Goal: Information Seeking & Learning: Learn about a topic

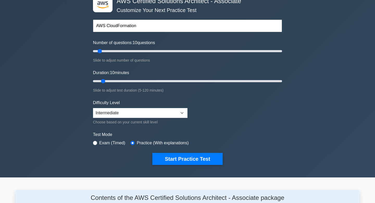
scroll to position [50, 0]
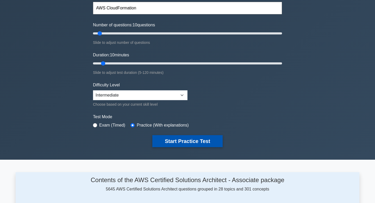
click at [191, 140] on button "Start Practice Test" at bounding box center [187, 141] width 70 height 12
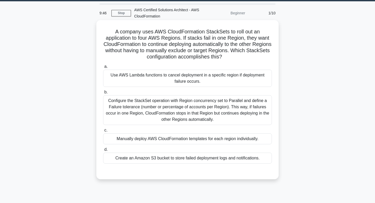
scroll to position [16, 0]
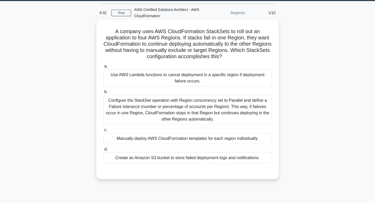
click at [213, 106] on div "Configure the StackSet operation with Region concurrency set to Parallel and de…" at bounding box center [187, 110] width 169 height 30
click at [103, 94] on input "b. Configure the StackSet operation with Region concurrency set to Parallel and…" at bounding box center [103, 91] width 0 height 3
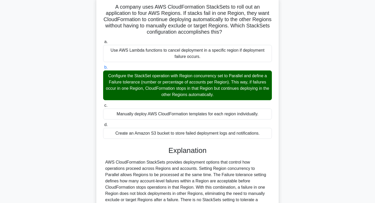
scroll to position [94, 0]
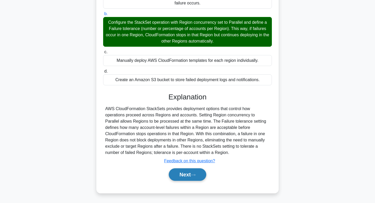
click at [190, 173] on button "Next" at bounding box center [187, 174] width 37 height 13
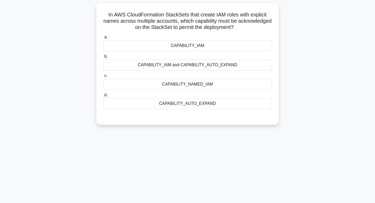
scroll to position [0, 0]
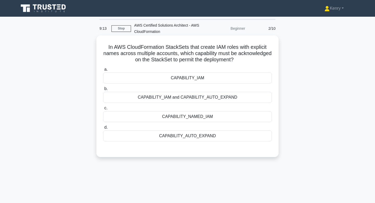
click at [219, 115] on div "CAPABILITY_NAMED_IAM" at bounding box center [187, 116] width 169 height 11
click at [103, 110] on input "c. CAPABILITY_NAMED_IAM" at bounding box center [103, 107] width 0 height 3
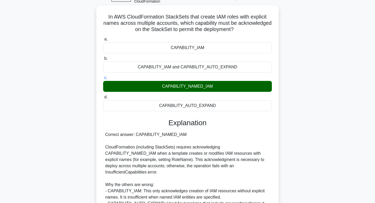
scroll to position [100, 0]
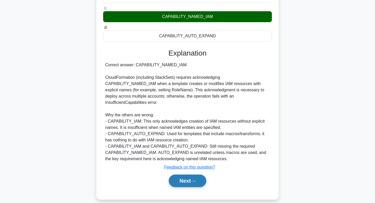
click at [184, 178] on button "Next" at bounding box center [187, 180] width 37 height 13
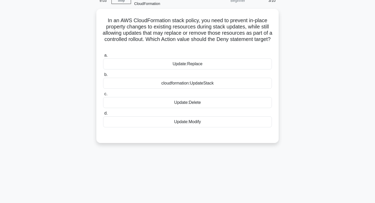
scroll to position [0, 0]
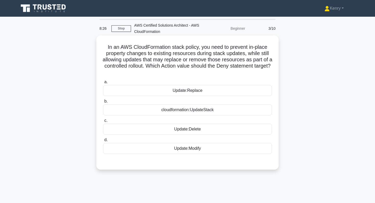
click at [194, 150] on div "Update:Modify" at bounding box center [187, 148] width 169 height 11
click at [103, 142] on input "d. Update:Modify" at bounding box center [103, 139] width 0 height 3
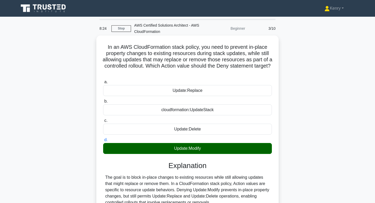
scroll to position [100, 0]
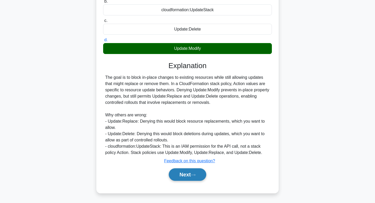
click at [184, 174] on button "Next" at bounding box center [187, 174] width 37 height 13
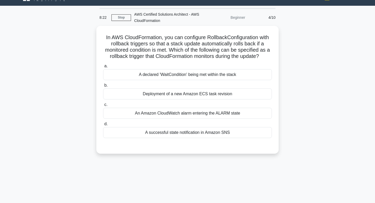
scroll to position [0, 0]
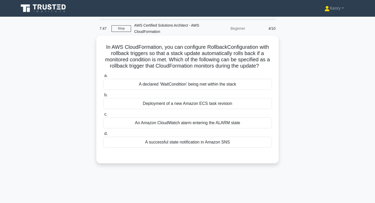
click at [191, 123] on div "An Amazon CloudWatch alarm entering the ALARM state" at bounding box center [187, 122] width 169 height 11
click at [103, 116] on input "c. An Amazon CloudWatch alarm entering the ALARM state" at bounding box center [103, 114] width 0 height 3
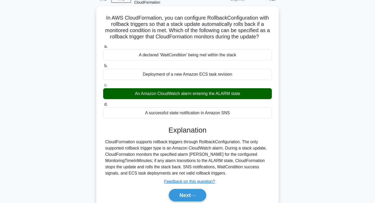
scroll to position [79, 0]
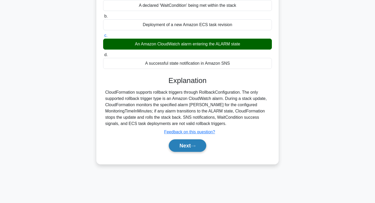
click at [188, 150] on button "Next" at bounding box center [187, 145] width 37 height 13
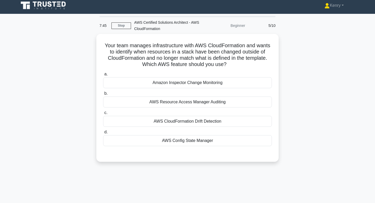
scroll to position [0, 0]
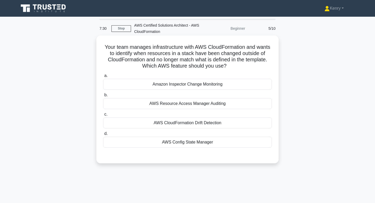
click at [178, 122] on div "AWS CloudFormation Drift Detection" at bounding box center [187, 122] width 169 height 11
click at [103, 116] on input "c. AWS CloudFormation Drift Detection" at bounding box center [103, 114] width 0 height 3
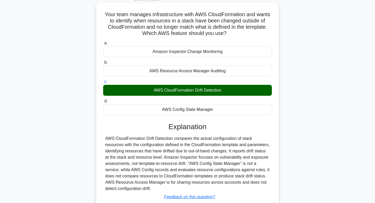
scroll to position [79, 0]
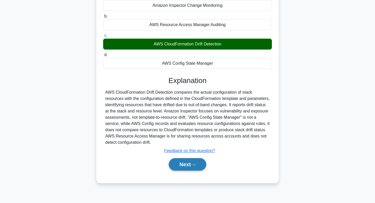
click at [178, 169] on button "Next" at bounding box center [187, 164] width 37 height 13
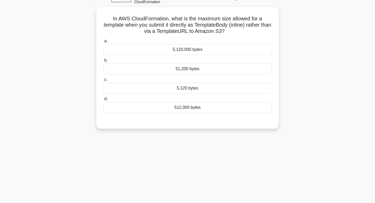
scroll to position [0, 0]
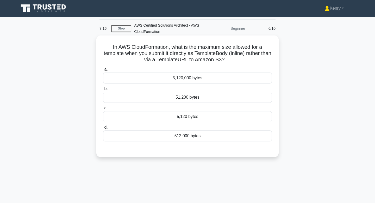
click at [190, 119] on div "5,120 bytes" at bounding box center [187, 116] width 169 height 11
click at [103, 110] on input "c. 5,120 bytes" at bounding box center [103, 107] width 0 height 3
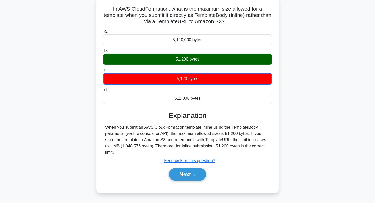
scroll to position [41, 0]
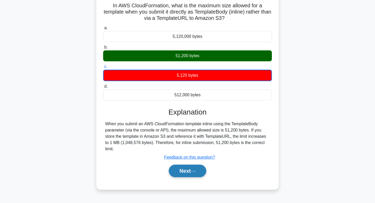
click at [187, 174] on button "Next" at bounding box center [187, 170] width 37 height 13
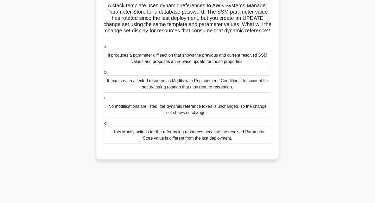
scroll to position [0, 0]
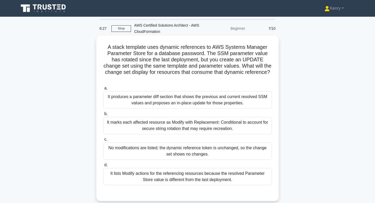
click at [187, 92] on div "It produces a parameter diff section that shows the previous and current resolv…" at bounding box center [187, 99] width 169 height 17
click at [103, 90] on input "a. It produces a parameter diff section that shows the previous and current res…" at bounding box center [103, 88] width 0 height 3
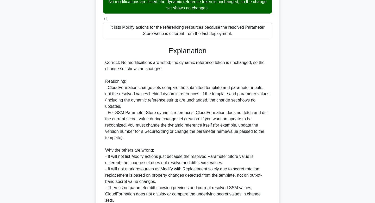
scroll to position [182, 0]
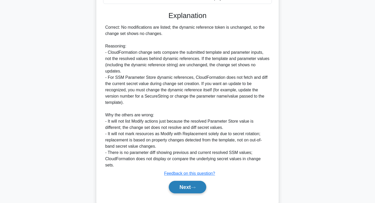
click at [189, 181] on button "Next" at bounding box center [187, 187] width 37 height 13
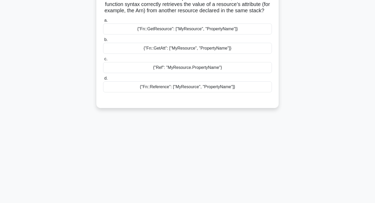
scroll to position [0, 0]
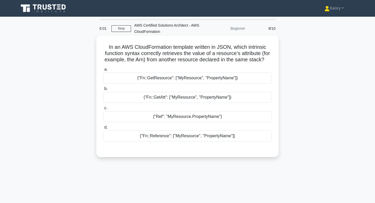
click at [199, 101] on div "{"Fn::GetAtt": ["MyResource", "PropertyName"]}" at bounding box center [187, 97] width 169 height 11
click at [103, 90] on input "b. {"Fn::GetAtt": ["MyResource", "PropertyName"]}" at bounding box center [103, 88] width 0 height 3
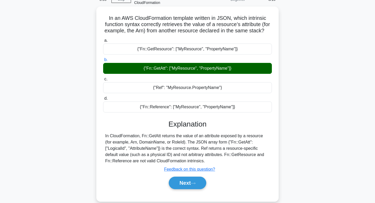
scroll to position [79, 0]
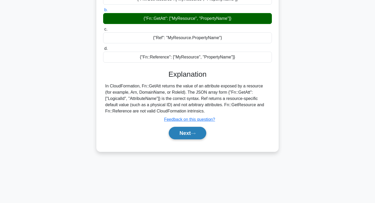
click at [183, 135] on button "Next" at bounding box center [187, 133] width 37 height 13
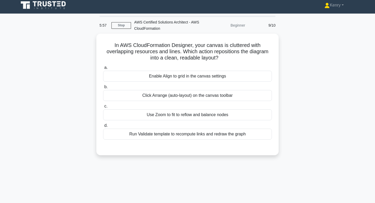
scroll to position [0, 0]
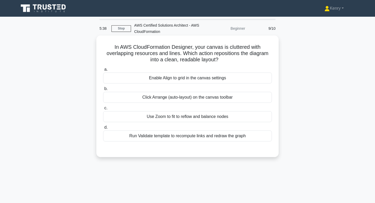
click at [245, 99] on div "Click Arrange (auto-layout) on the canvas toolbar" at bounding box center [187, 97] width 169 height 11
click at [103, 90] on input "b. Click Arrange (auto-layout) on the canvas toolbar" at bounding box center [103, 88] width 0 height 3
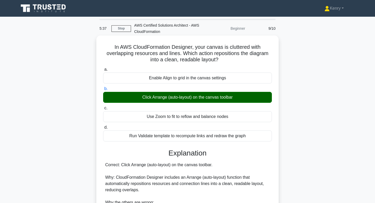
scroll to position [87, 0]
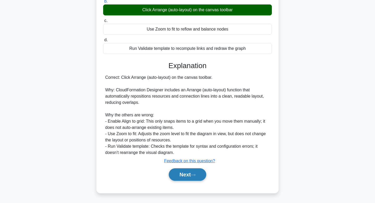
click at [191, 174] on button "Next" at bounding box center [187, 174] width 37 height 13
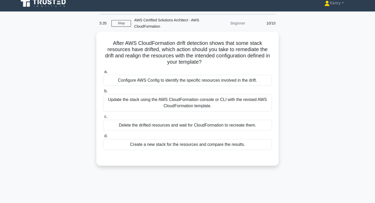
scroll to position [0, 0]
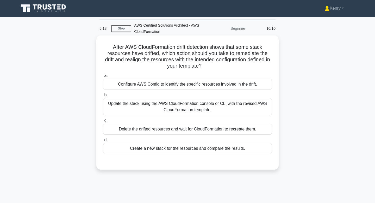
click at [222, 104] on div "Update the stack using the AWS CloudFormation console or CLI with the revised A…" at bounding box center [187, 106] width 169 height 17
click at [103, 97] on input "b. Update the stack using the AWS CloudFormation console or CLI with the revise…" at bounding box center [103, 94] width 0 height 3
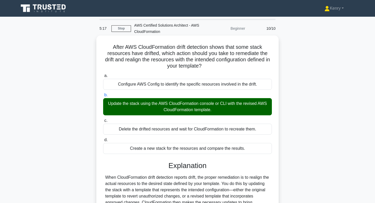
scroll to position [79, 0]
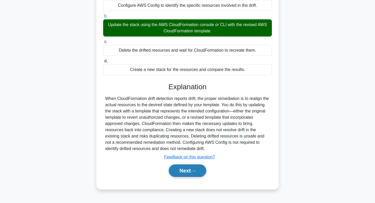
click at [192, 175] on button "Next" at bounding box center [187, 170] width 37 height 13
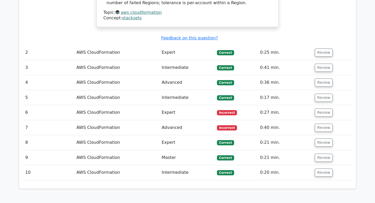
scroll to position [491, 0]
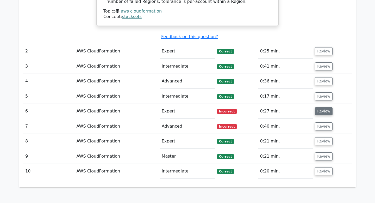
click at [321, 107] on button "Review" at bounding box center [324, 111] width 18 height 8
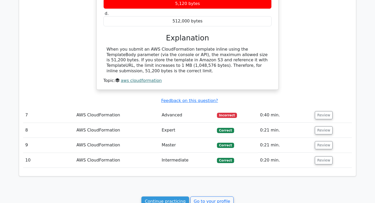
scroll to position [679, 0]
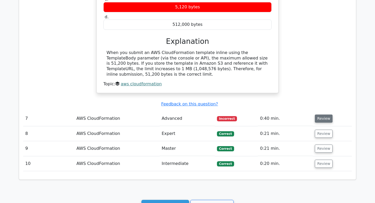
click at [321, 114] on button "Review" at bounding box center [324, 118] width 18 height 8
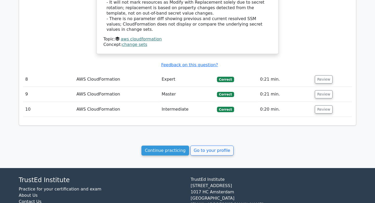
scroll to position [1060, 0]
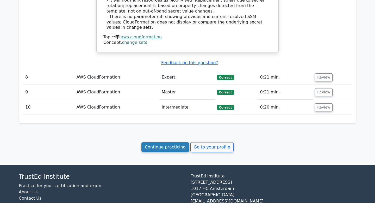
click at [165, 142] on link "Continue practicing" at bounding box center [166, 147] width 48 height 10
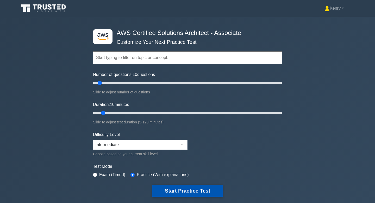
click at [187, 194] on button "Start Practice Test" at bounding box center [187, 191] width 70 height 12
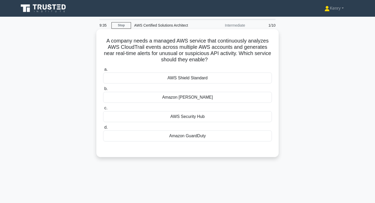
click at [182, 137] on div "Amazon GuardDuty" at bounding box center [187, 135] width 169 height 11
click at [103, 129] on input "d. Amazon GuardDuty" at bounding box center [103, 127] width 0 height 3
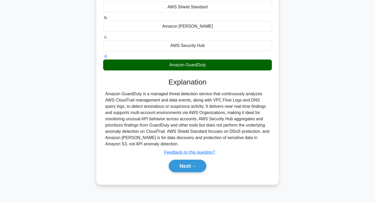
scroll to position [79, 0]
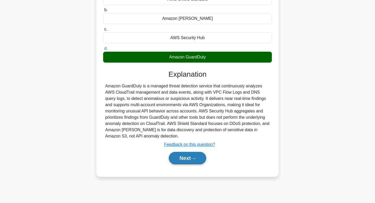
click at [186, 163] on button "Next" at bounding box center [187, 158] width 37 height 13
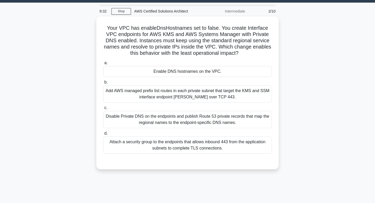
scroll to position [0, 0]
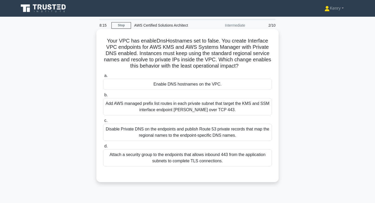
click at [177, 130] on div "Disable Private DNS on the endpoints and publish Route 53 private records that …" at bounding box center [187, 132] width 169 height 17
click at [103, 122] on input "c. Disable Private DNS on the endpoints and publish Route 53 private records th…" at bounding box center [103, 120] width 0 height 3
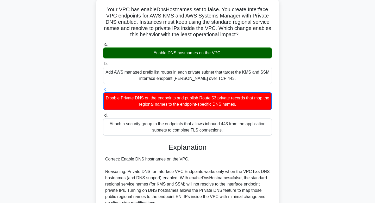
scroll to position [144, 0]
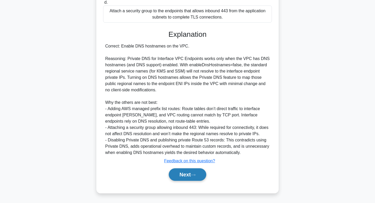
click at [191, 171] on button "Next" at bounding box center [187, 174] width 37 height 13
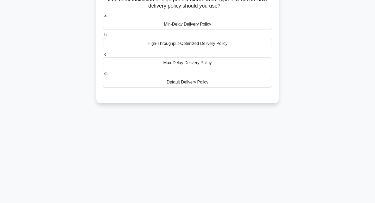
scroll to position [0, 0]
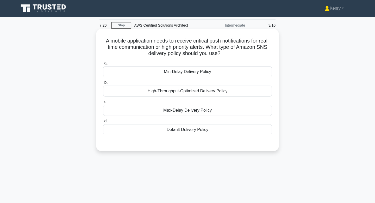
click at [237, 106] on div "Max-Delay Delivery Policy" at bounding box center [187, 110] width 169 height 11
click at [103, 103] on input "c. Max-Delay Delivery Policy" at bounding box center [103, 101] width 0 height 3
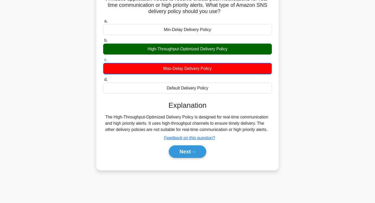
scroll to position [56, 0]
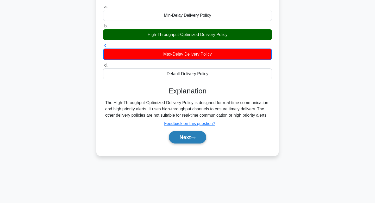
click at [187, 136] on button "Next" at bounding box center [187, 137] width 37 height 13
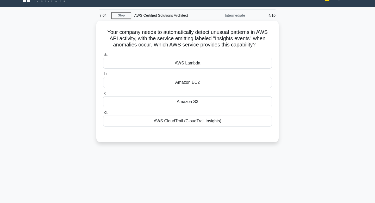
scroll to position [0, 0]
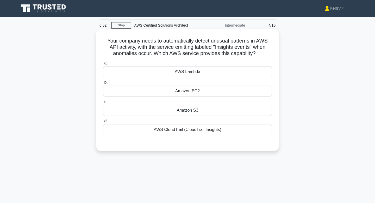
click at [196, 130] on div "AWS CloudTrail (CloudTrail Insights)" at bounding box center [187, 129] width 169 height 11
click at [103, 123] on input "d. AWS CloudTrail (CloudTrail Insights)" at bounding box center [103, 120] width 0 height 3
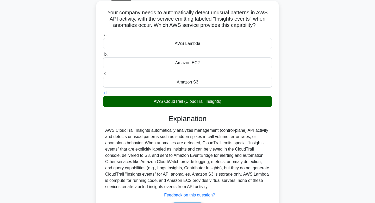
scroll to position [79, 0]
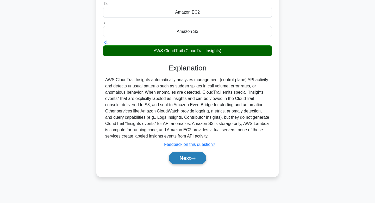
click at [187, 153] on button "Next" at bounding box center [187, 158] width 37 height 13
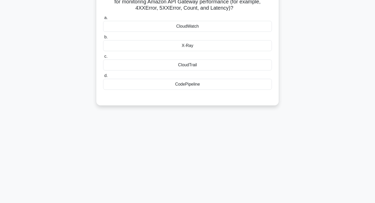
scroll to position [0, 0]
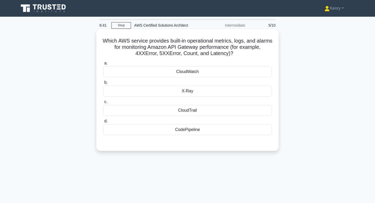
click at [204, 71] on div "CloudWatch" at bounding box center [187, 71] width 169 height 11
click at [103, 65] on input "a. CloudWatch" at bounding box center [103, 63] width 0 height 3
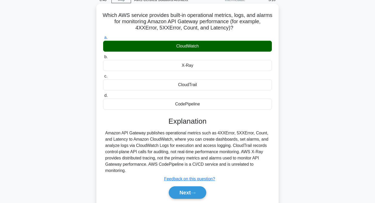
scroll to position [79, 0]
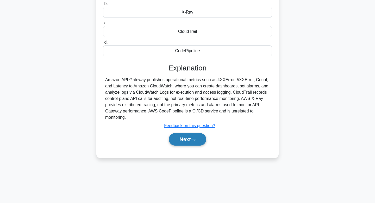
click at [186, 142] on button "Next" at bounding box center [187, 139] width 37 height 13
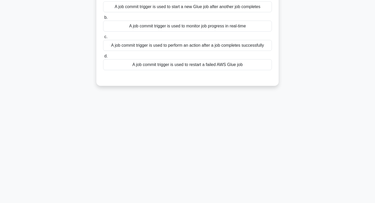
scroll to position [0, 0]
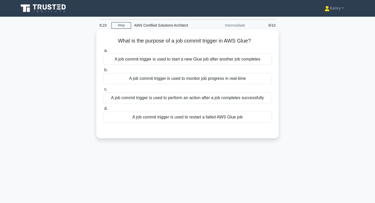
click at [245, 96] on div "A job commit trigger is used to perform an action after a job completes success…" at bounding box center [187, 97] width 169 height 11
click at [103, 91] on input "c. A job commit trigger is used to perform an action after a job completes succ…" at bounding box center [103, 89] width 0 height 3
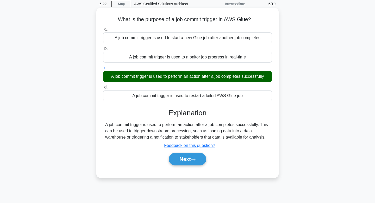
scroll to position [79, 0]
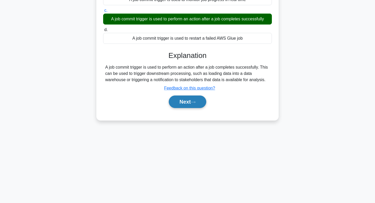
click at [186, 99] on button "Next" at bounding box center [187, 101] width 37 height 13
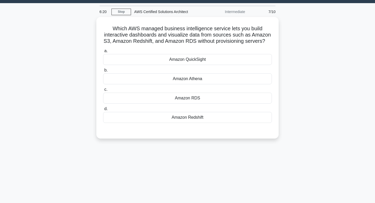
scroll to position [0, 0]
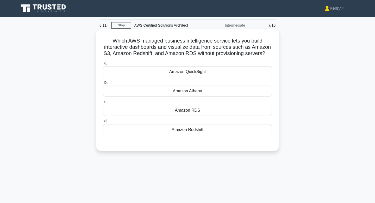
click at [227, 71] on div "Amazon QuickSight" at bounding box center [187, 71] width 169 height 11
click at [103, 65] on input "a. Amazon QuickSight" at bounding box center [103, 63] width 0 height 3
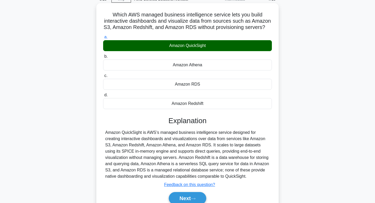
scroll to position [79, 0]
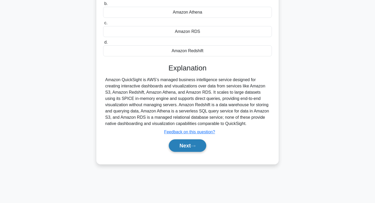
click at [192, 145] on button "Next" at bounding box center [187, 145] width 37 height 13
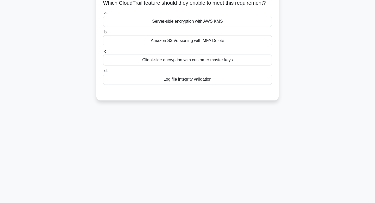
scroll to position [0, 0]
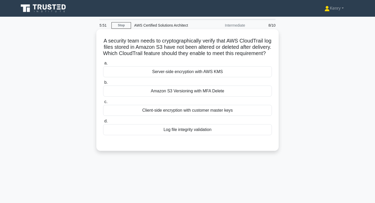
click at [190, 132] on div "Log file integrity validation" at bounding box center [187, 129] width 169 height 11
click at [103, 123] on input "d. Log file integrity validation" at bounding box center [103, 120] width 0 height 3
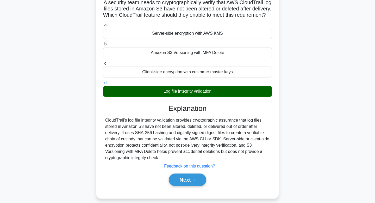
scroll to position [79, 0]
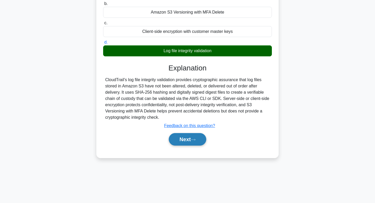
click at [185, 144] on button "Next" at bounding box center [187, 139] width 37 height 13
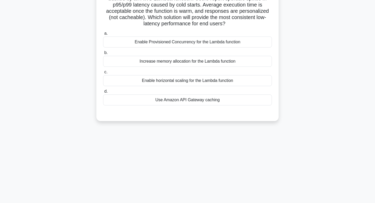
scroll to position [0, 0]
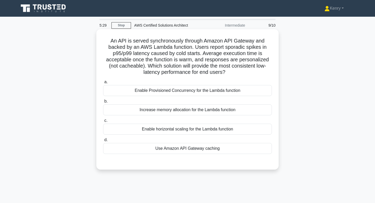
click at [249, 89] on div "Enable Provisioned Concurrency for the Lambda function" at bounding box center [187, 90] width 169 height 11
click at [103, 84] on input "a. Enable Provisioned Concurrency for the Lambda function" at bounding box center [103, 81] width 0 height 3
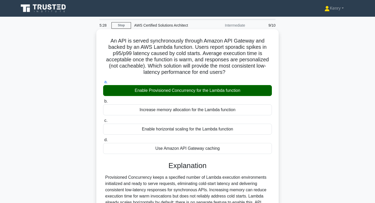
scroll to position [79, 0]
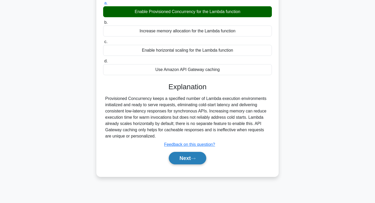
click at [187, 156] on button "Next" at bounding box center [187, 158] width 37 height 13
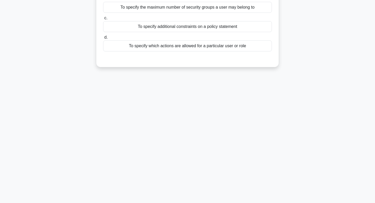
scroll to position [0, 0]
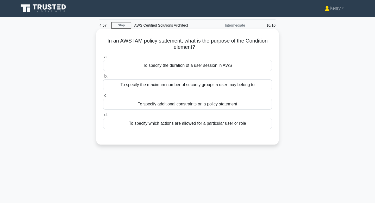
click at [222, 105] on div "To specify additional constraints on a policy statement" at bounding box center [187, 104] width 169 height 11
click at [103, 97] on input "c. To specify additional constraints on a policy statement" at bounding box center [103, 95] width 0 height 3
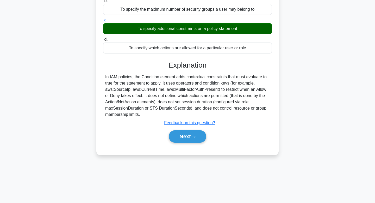
scroll to position [79, 0]
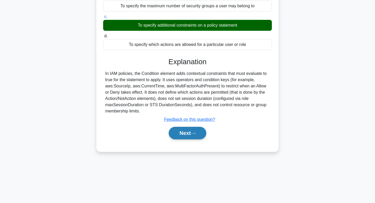
click at [194, 133] on icon at bounding box center [193, 133] width 4 height 2
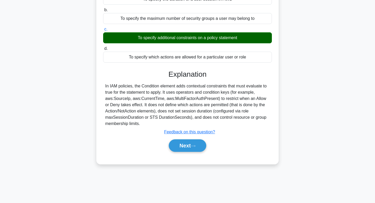
scroll to position [66, 0]
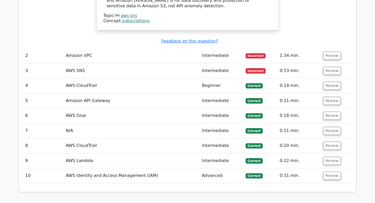
scroll to position [500, 0]
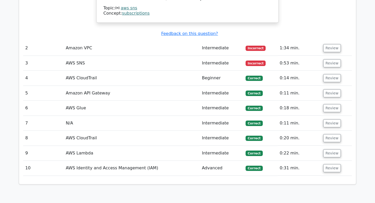
click at [321, 56] on td "Review" at bounding box center [336, 63] width 31 height 15
click at [328, 59] on button "Review" at bounding box center [333, 63] width 18 height 8
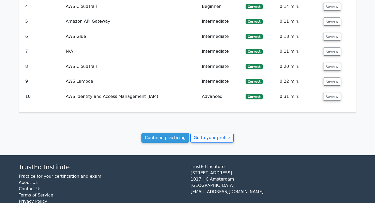
scroll to position [760, 0]
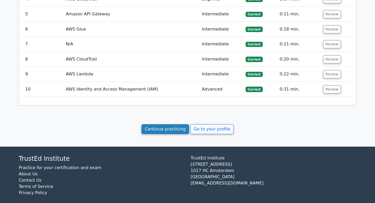
click at [171, 124] on link "Continue practicing" at bounding box center [166, 129] width 48 height 10
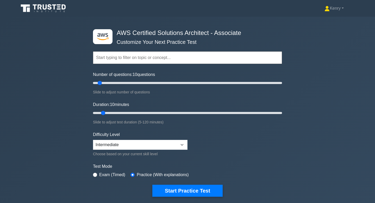
click at [140, 58] on input "text" at bounding box center [187, 57] width 189 height 13
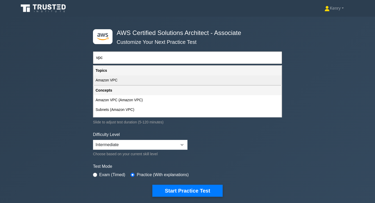
click at [114, 82] on div "Amazon VPC" at bounding box center [188, 80] width 188 height 10
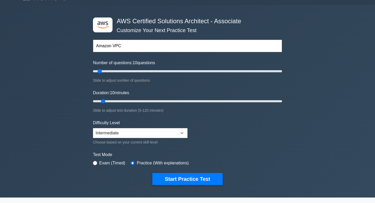
scroll to position [27, 0]
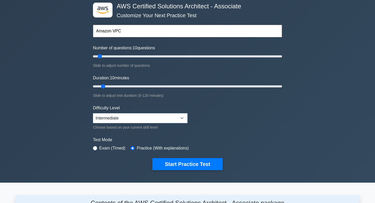
click at [132, 29] on input "Amazon VPC" at bounding box center [187, 31] width 189 height 13
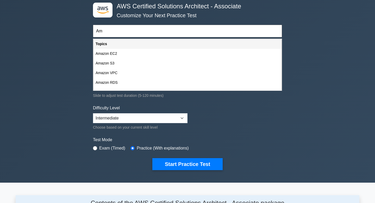
type input "A"
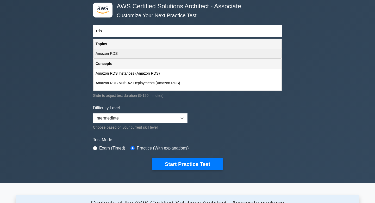
click at [115, 52] on div "Amazon RDS" at bounding box center [188, 54] width 188 height 10
type input "Amazon RDS"
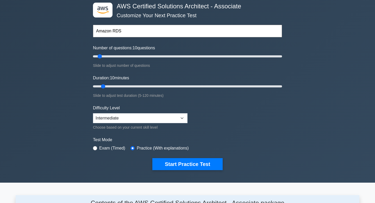
click at [128, 30] on input "Amazon RDS" at bounding box center [187, 31] width 189 height 13
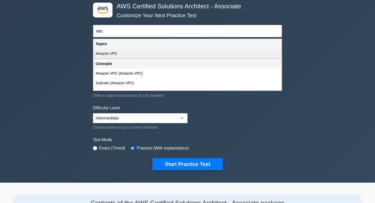
click at [126, 53] on div "Amazon VPC" at bounding box center [188, 54] width 188 height 10
type input "Amazon VPC"
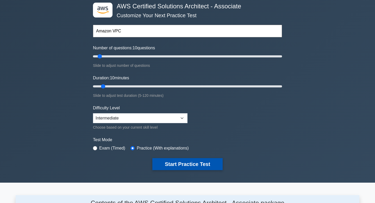
click at [181, 159] on button "Start Practice Test" at bounding box center [187, 164] width 70 height 12
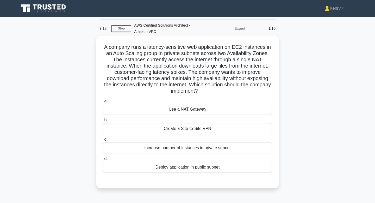
click at [227, 149] on div "Increase number of instances in private subnet" at bounding box center [187, 147] width 169 height 11
click at [103, 141] on input "c. Increase number of instances in private subnet" at bounding box center [103, 139] width 0 height 3
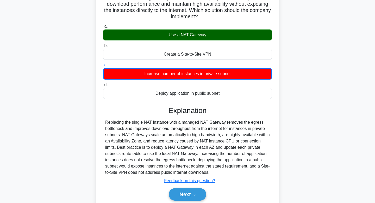
scroll to position [85, 0]
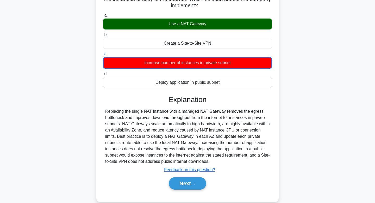
drag, startPoint x: 118, startPoint y: 137, endPoint x: 212, endPoint y: 159, distance: 96.9
click at [212, 159] on div "Replacing the single NAT instance with a managed NAT Gateway removes the egress…" at bounding box center [187, 136] width 165 height 56
click at [192, 186] on button "Next" at bounding box center [187, 183] width 37 height 13
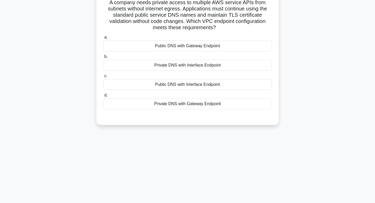
scroll to position [0, 0]
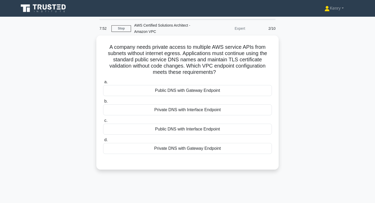
click at [185, 92] on div "Public DNS with Gateway Endpoint" at bounding box center [187, 90] width 169 height 11
click at [103, 84] on input "a. Public DNS with Gateway Endpoint" at bounding box center [103, 81] width 0 height 3
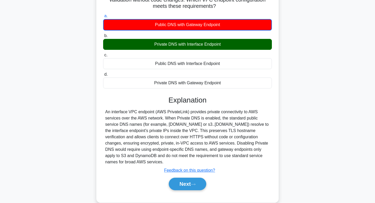
scroll to position [79, 0]
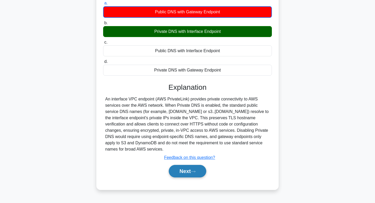
click at [189, 170] on button "Next" at bounding box center [187, 171] width 37 height 13
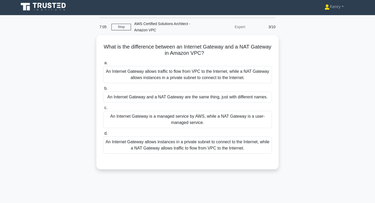
scroll to position [0, 0]
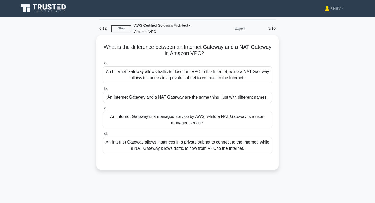
click at [146, 76] on div "An Internet Gateway allows traffic to flow from VPC to the Internet, while a NA…" at bounding box center [187, 74] width 169 height 17
click at [103, 65] on input "a. An Internet Gateway allows traffic to flow from VPC to the Internet, while a…" at bounding box center [103, 63] width 0 height 3
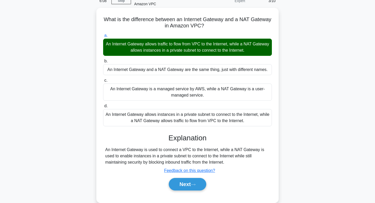
scroll to position [32, 0]
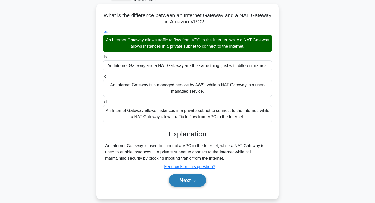
click at [183, 184] on button "Next" at bounding box center [187, 180] width 37 height 13
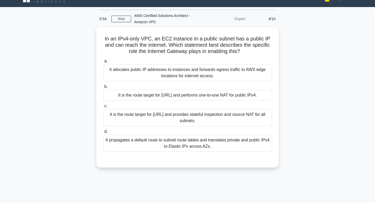
scroll to position [0, 0]
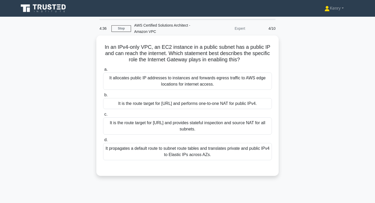
click at [212, 131] on div "It is the route target for [URL] and provides stateful inspection and source NA…" at bounding box center [187, 125] width 169 height 17
click at [103, 116] on input "c. It is the route target for [URL] and provides stateful inspection and source…" at bounding box center [103, 114] width 0 height 3
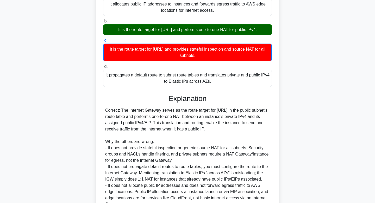
scroll to position [125, 0]
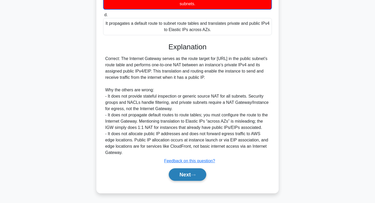
click at [183, 179] on button "Next" at bounding box center [187, 174] width 37 height 13
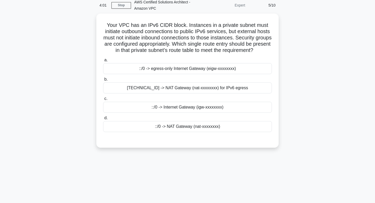
scroll to position [0, 0]
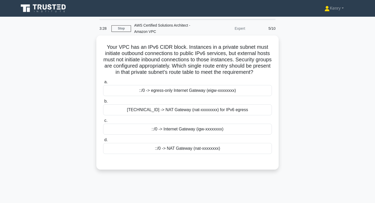
click at [181, 92] on div "::/0 -> egress-only Internet Gateway (eigw-xxxxxxxx)" at bounding box center [187, 90] width 169 height 11
click at [103, 84] on input "a. ::/0 -> egress-only Internet Gateway (eigw-xxxxxxxx)" at bounding box center [103, 81] width 0 height 3
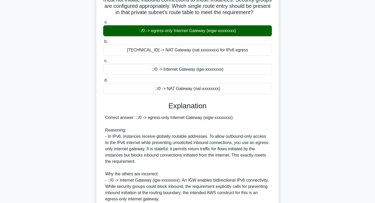
scroll to position [66, 0]
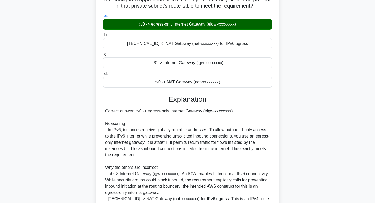
click at [202, 128] on div "Correct answer: ::/0 -> egress-only Internet Gateway (eigw-xxxxxxxx) Reasoning:…" at bounding box center [187, 170] width 165 height 125
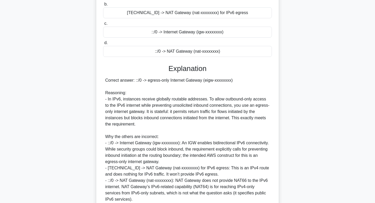
scroll to position [144, 0]
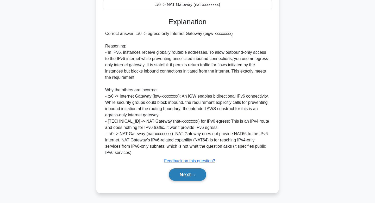
click at [191, 174] on button "Next" at bounding box center [187, 174] width 37 height 13
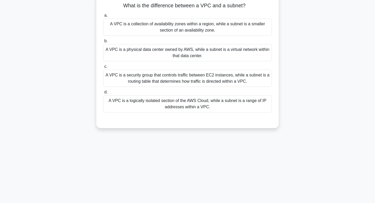
scroll to position [0, 0]
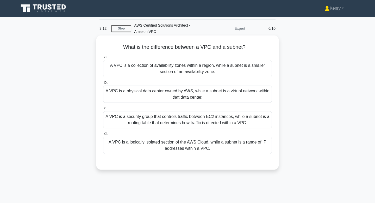
click at [189, 144] on div "A VPC is a logically isolated section of the AWS Cloud, while a subnet is a ran…" at bounding box center [187, 145] width 169 height 17
click at [103, 135] on input "d. A VPC is a logically isolated section of the AWS Cloud, while a subnet is a …" at bounding box center [103, 133] width 0 height 3
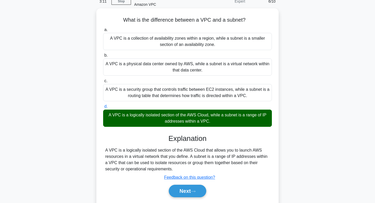
scroll to position [79, 0]
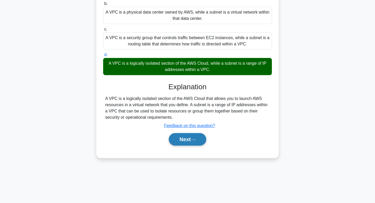
click at [194, 139] on icon at bounding box center [193, 139] width 5 height 3
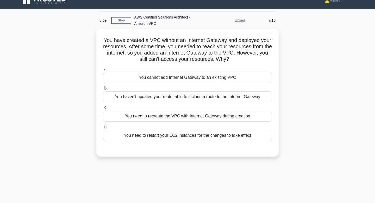
scroll to position [0, 0]
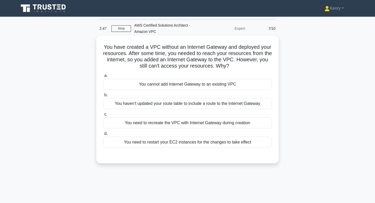
click at [211, 106] on div "You haven't updated your route table to include a route to the Internet Gateway" at bounding box center [187, 103] width 169 height 11
click at [103, 97] on input "b. You haven't updated your route table to include a route to the Internet Gate…" at bounding box center [103, 94] width 0 height 3
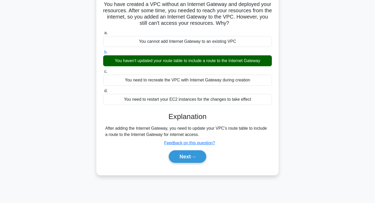
scroll to position [57, 0]
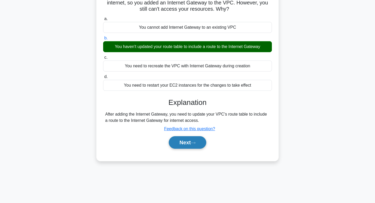
click at [187, 139] on button "Next" at bounding box center [187, 142] width 37 height 13
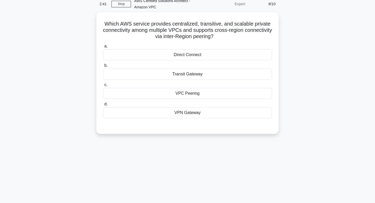
scroll to position [0, 0]
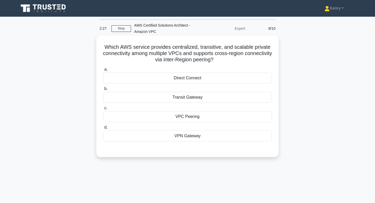
click at [235, 82] on div "Direct Connect" at bounding box center [187, 77] width 169 height 11
click at [103, 71] on input "a. Direct Connect" at bounding box center [103, 69] width 0 height 3
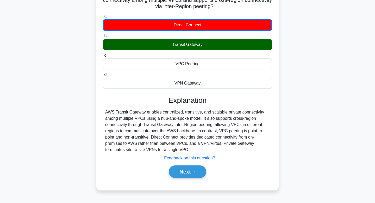
scroll to position [59, 0]
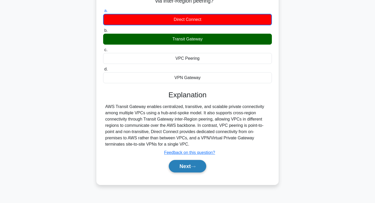
click at [184, 168] on button "Next" at bounding box center [187, 166] width 37 height 13
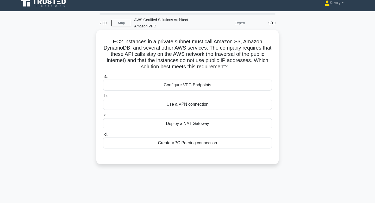
scroll to position [0, 0]
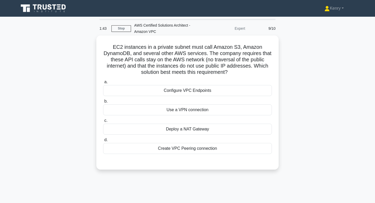
click at [236, 92] on div "Configure VPC Endpoints" at bounding box center [187, 90] width 169 height 11
click at [103, 84] on input "a. Configure VPC Endpoints" at bounding box center [103, 81] width 0 height 3
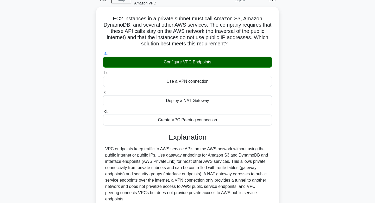
scroll to position [79, 0]
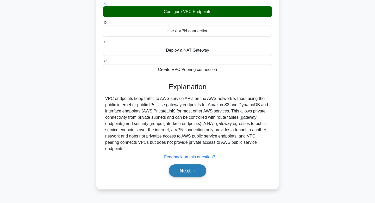
click at [197, 167] on button "Next" at bounding box center [187, 170] width 37 height 13
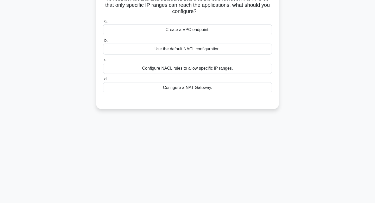
scroll to position [0, 0]
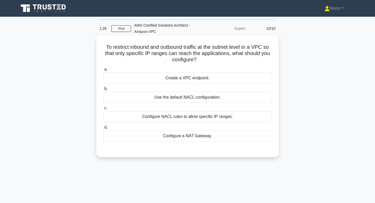
click at [201, 138] on div "Configure a NAT Gateway." at bounding box center [187, 135] width 169 height 11
click at [103, 129] on input "d. Configure a NAT Gateway." at bounding box center [103, 127] width 0 height 3
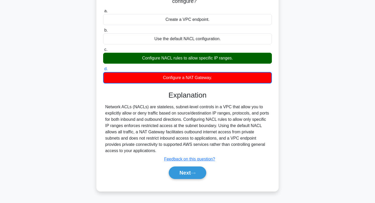
scroll to position [65, 0]
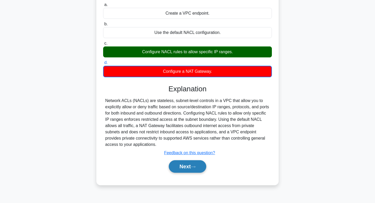
click at [190, 163] on button "Next" at bounding box center [187, 166] width 37 height 13
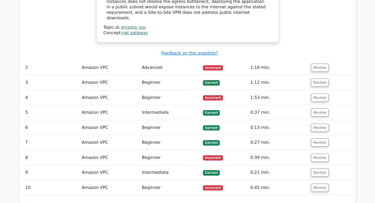
scroll to position [446, 0]
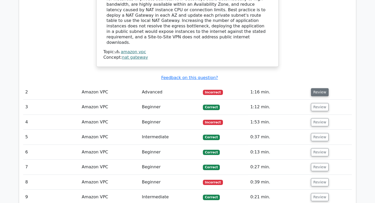
click at [319, 88] on button "Review" at bounding box center [320, 92] width 18 height 8
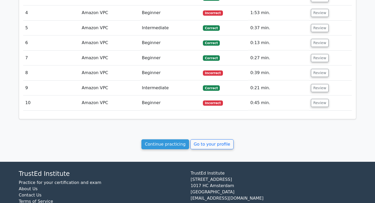
scroll to position [790, 0]
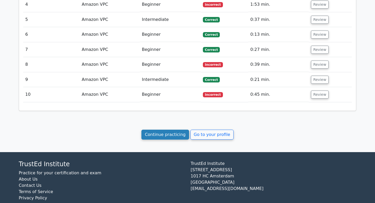
click at [164, 130] on link "Continue practicing" at bounding box center [166, 135] width 48 height 10
